Goal: Information Seeking & Learning: Learn about a topic

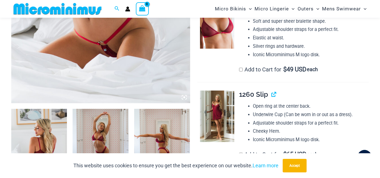
scroll to position [248, 0]
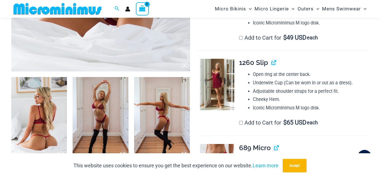
click at [32, 116] on img at bounding box center [39, 119] width 56 height 84
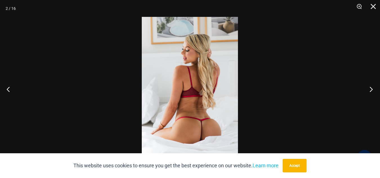
click at [370, 88] on button "Next" at bounding box center [369, 89] width 21 height 28
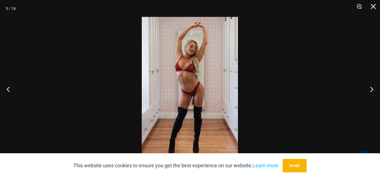
click at [194, 75] on img at bounding box center [190, 89] width 96 height 144
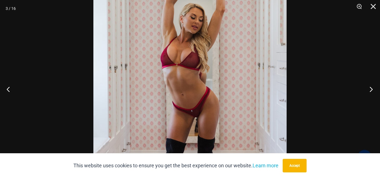
click at [372, 90] on button "Next" at bounding box center [369, 89] width 21 height 28
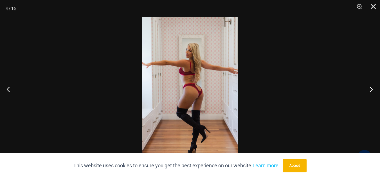
click at [372, 90] on button "Next" at bounding box center [369, 89] width 21 height 28
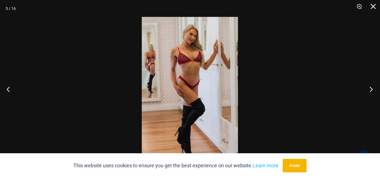
click at [372, 89] on button "Next" at bounding box center [369, 89] width 21 height 28
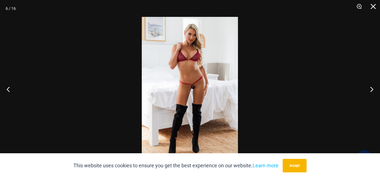
click at [196, 76] on img at bounding box center [190, 89] width 96 height 144
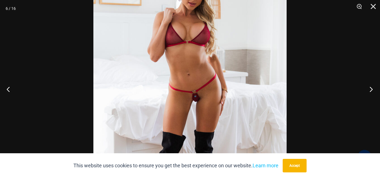
click at [370, 89] on button "Next" at bounding box center [369, 89] width 21 height 28
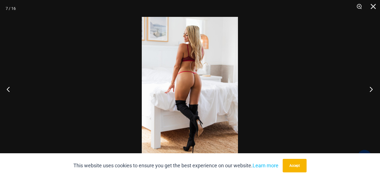
click at [370, 89] on button "Next" at bounding box center [369, 89] width 21 height 28
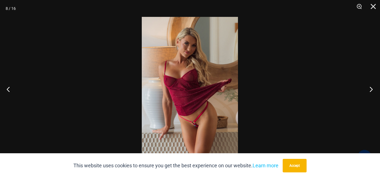
click at [370, 89] on button "Next" at bounding box center [369, 89] width 21 height 28
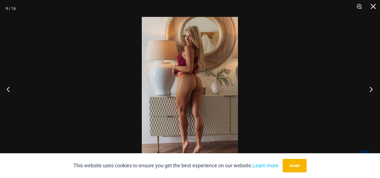
click at [370, 89] on button "Next" at bounding box center [369, 89] width 21 height 28
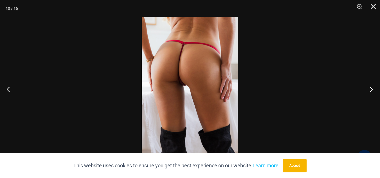
click at [370, 89] on button "Next" at bounding box center [369, 89] width 21 height 28
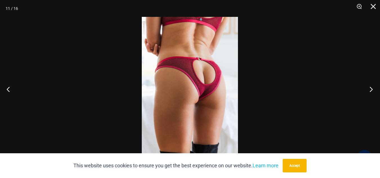
click at [370, 89] on button "Next" at bounding box center [369, 89] width 21 height 28
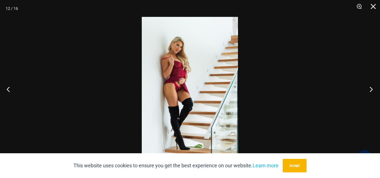
click at [370, 89] on button "Next" at bounding box center [369, 89] width 21 height 28
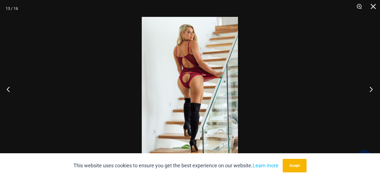
click at [370, 89] on button "Next" at bounding box center [369, 89] width 21 height 28
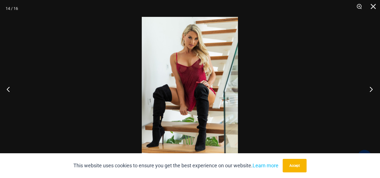
click at [369, 89] on button "Next" at bounding box center [369, 89] width 21 height 28
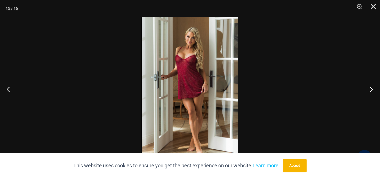
click at [369, 89] on button "Next" at bounding box center [369, 89] width 21 height 28
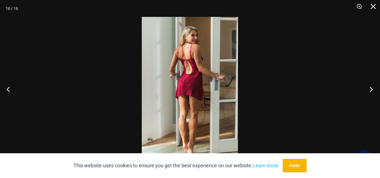
click at [368, 88] on button "Next" at bounding box center [369, 89] width 21 height 28
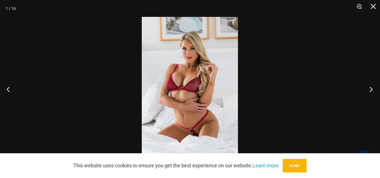
click at [371, 88] on button "Next" at bounding box center [369, 89] width 21 height 28
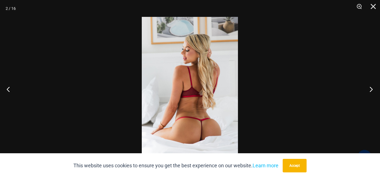
click at [371, 88] on button "Next" at bounding box center [369, 89] width 21 height 28
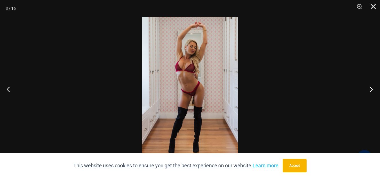
click at [370, 88] on button "Next" at bounding box center [369, 89] width 21 height 28
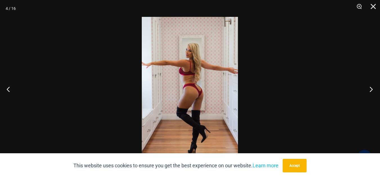
click at [370, 88] on button "Next" at bounding box center [369, 89] width 21 height 28
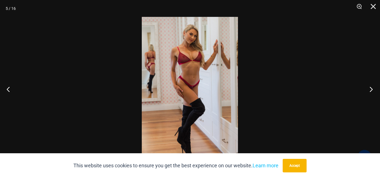
click at [369, 87] on button "Next" at bounding box center [369, 89] width 21 height 28
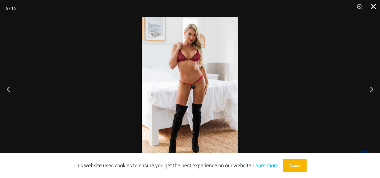
click at [373, 6] on button "Close" at bounding box center [371, 8] width 14 height 17
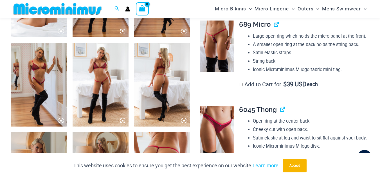
scroll to position [389, 0]
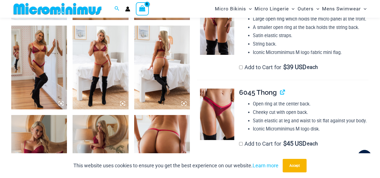
click at [214, 40] on img at bounding box center [217, 28] width 34 height 51
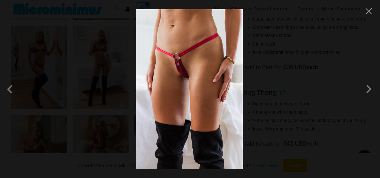
click at [193, 77] on img at bounding box center [189, 89] width 107 height 160
click at [370, 12] on button "Close" at bounding box center [368, 11] width 8 height 8
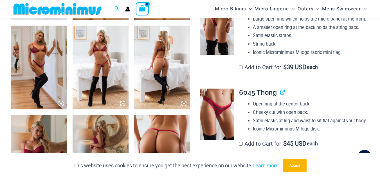
click at [100, 55] on img at bounding box center [101, 68] width 56 height 84
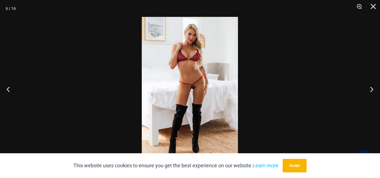
click at [206, 78] on img at bounding box center [190, 89] width 96 height 144
